Goal: Information Seeking & Learning: Find contact information

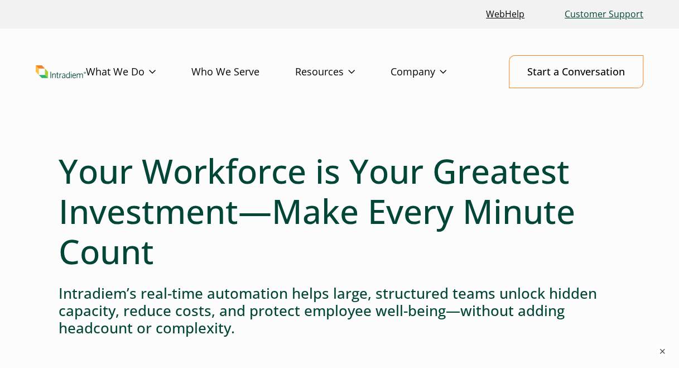
click at [595, 15] on link "Customer Support" at bounding box center [604, 14] width 88 height 24
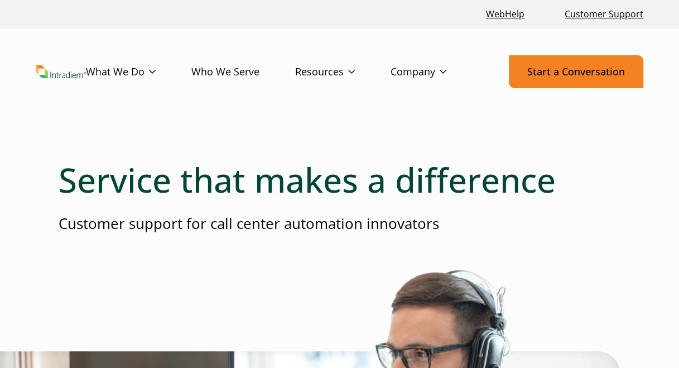
click at [566, 68] on link "Start a Conversation" at bounding box center [576, 71] width 134 height 33
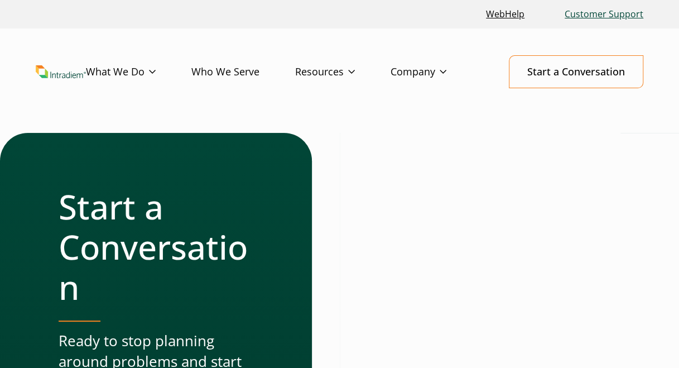
click at [606, 12] on link "Customer Support" at bounding box center [604, 14] width 88 height 24
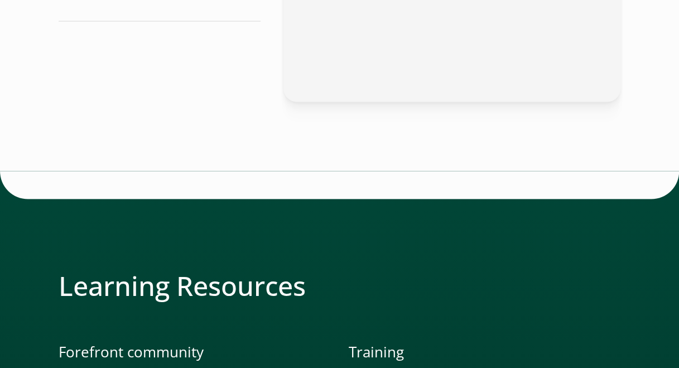
scroll to position [989, 0]
